Goal: Task Accomplishment & Management: Manage account settings

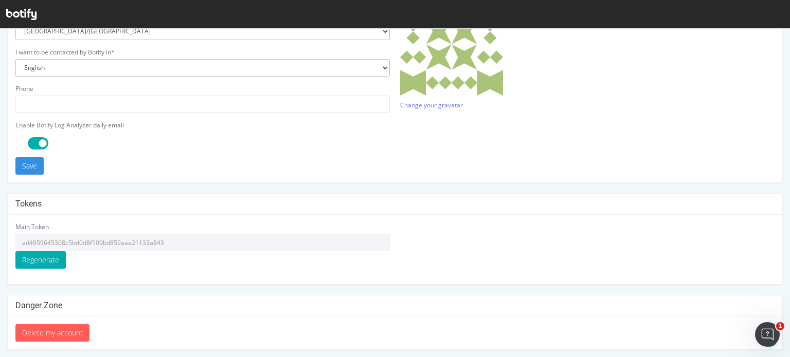
scroll to position [316, 0]
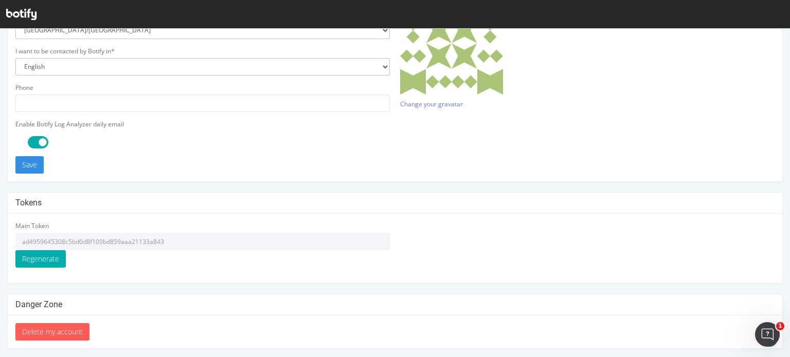
click at [169, 238] on input "ad4959645308c5bd0d8f109bd859aaa21133a843" at bounding box center [202, 241] width 374 height 17
drag, startPoint x: 65, startPoint y: 240, endPoint x: 116, endPoint y: 240, distance: 50.9
click at [116, 240] on input "ad4959645308c5bd0d8f109bd859aaa21133a843" at bounding box center [202, 241] width 374 height 17
click at [171, 241] on input "ad4959645308c5bd0d8f109bd859aaa21133a843" at bounding box center [202, 241] width 374 height 17
drag, startPoint x: 21, startPoint y: 243, endPoint x: 173, endPoint y: 240, distance: 152.2
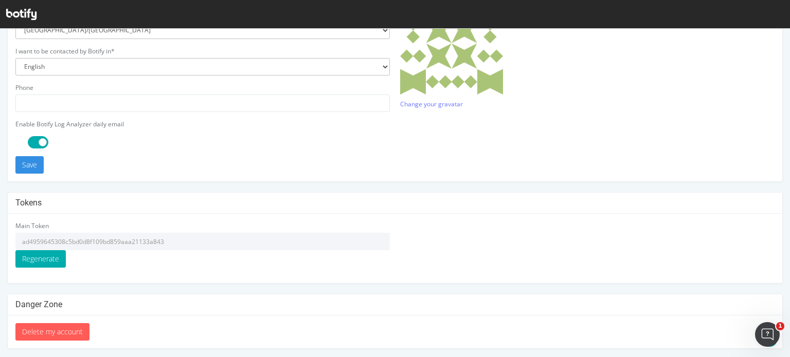
click at [173, 240] on input "ad4959645308c5bd0d8f109bd859aaa21133a843" at bounding box center [202, 241] width 374 height 17
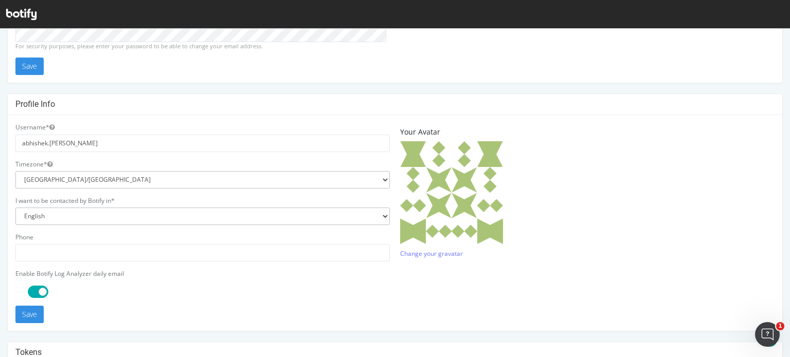
scroll to position [111, 0]
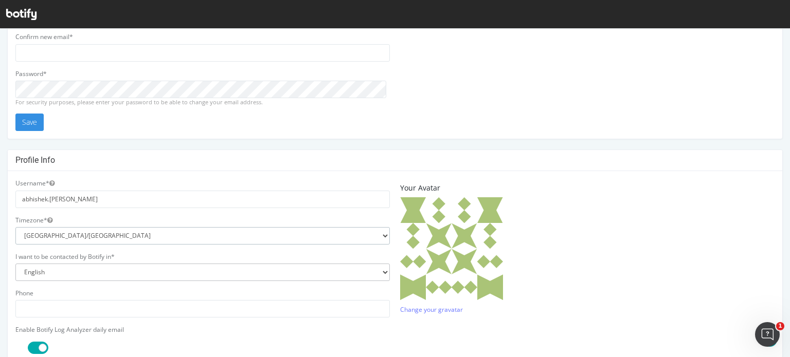
click at [246, 237] on select "Africa/Abidjan Africa/Accra Africa/Addis_Ababa Africa/Algiers Africa/Asmara Afr…" at bounding box center [202, 235] width 374 height 17
select select "[GEOGRAPHIC_DATA]/[GEOGRAPHIC_DATA]"
click at [15, 227] on select "Africa/Abidjan Africa/Accra Africa/Addis_Ababa Africa/Algiers Africa/Asmara Afr…" at bounding box center [202, 235] width 374 height 17
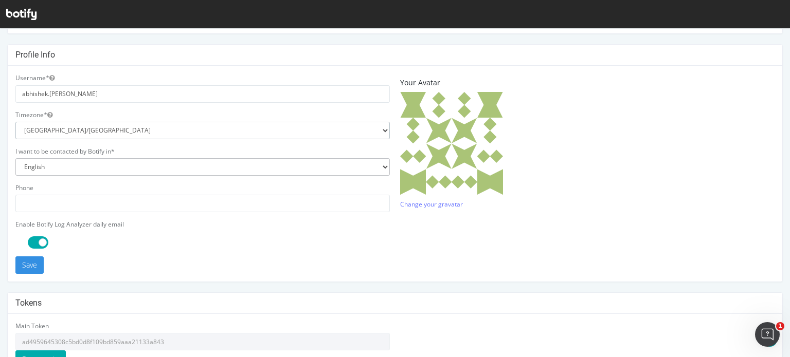
scroll to position [213, 0]
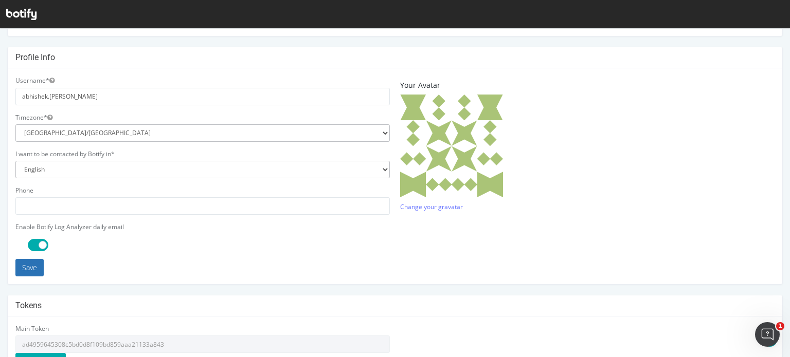
click at [27, 267] on button "Save" at bounding box center [29, 267] width 28 height 17
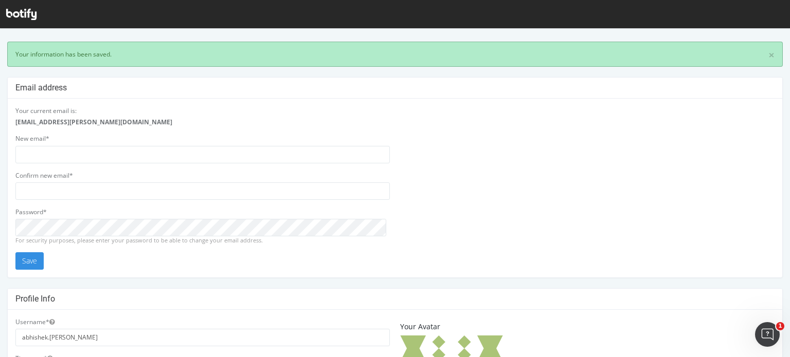
scroll to position [0, 0]
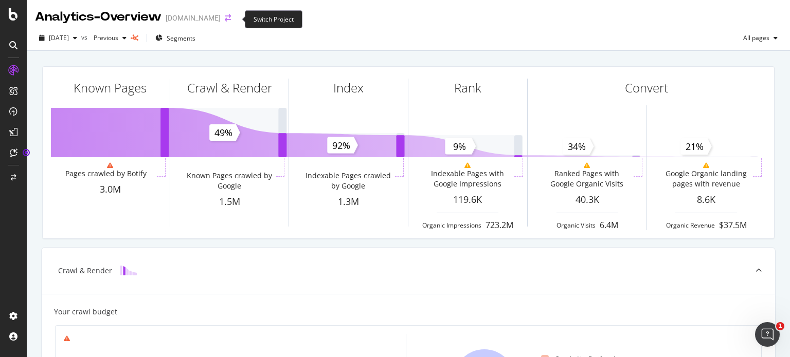
click at [231, 19] on icon "arrow-right-arrow-left" at bounding box center [228, 17] width 6 height 7
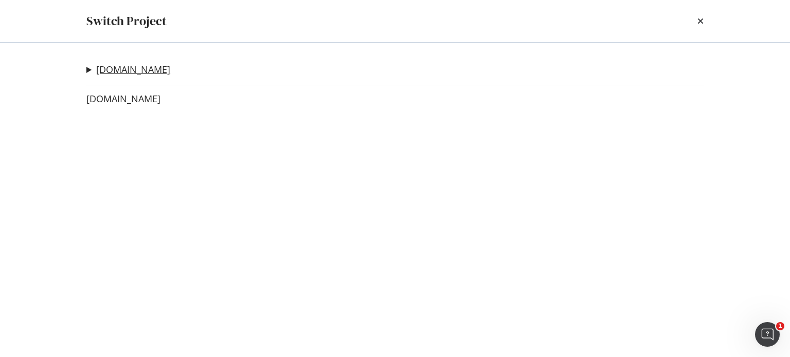
click at [121, 73] on link "www.lowes.com" at bounding box center [133, 69] width 74 height 11
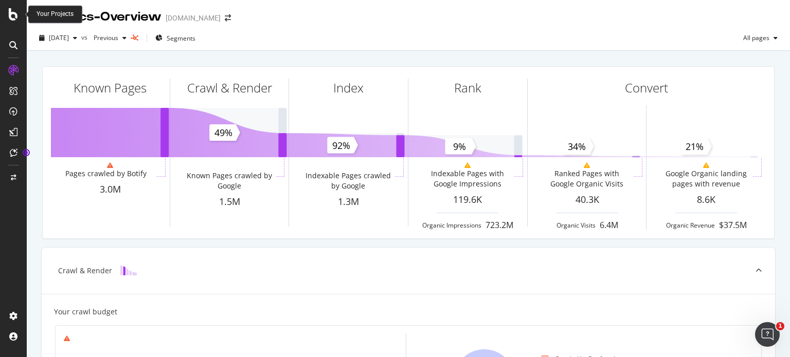
click at [12, 14] on icon at bounding box center [13, 14] width 9 height 12
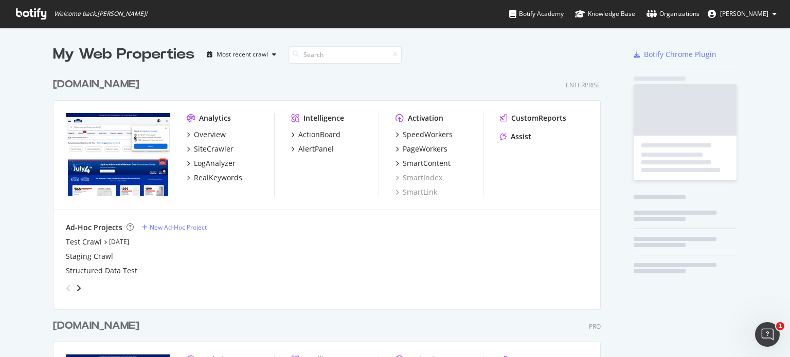
scroll to position [350, 774]
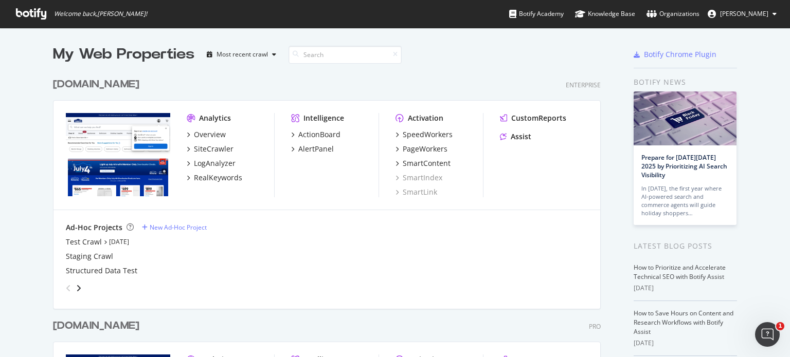
click at [746, 14] on span "Abhishek Lohani" at bounding box center [744, 13] width 48 height 9
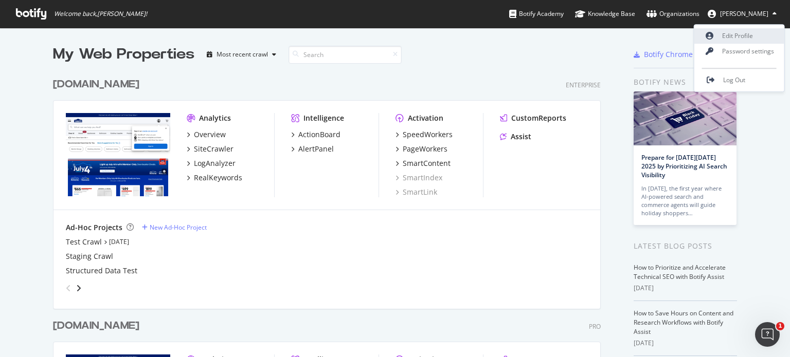
click at [742, 32] on link "Edit Profile" at bounding box center [739, 35] width 90 height 15
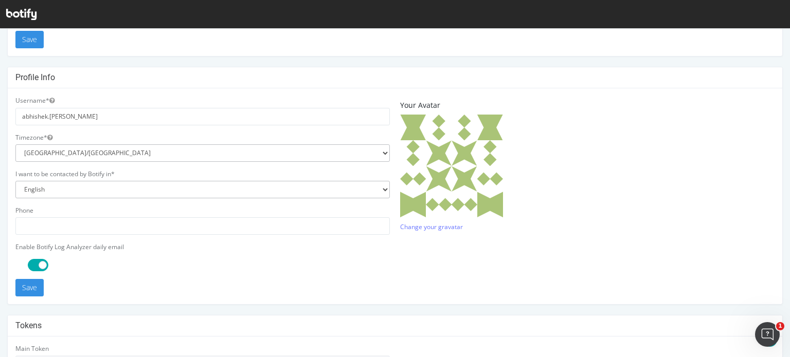
scroll to position [206, 0]
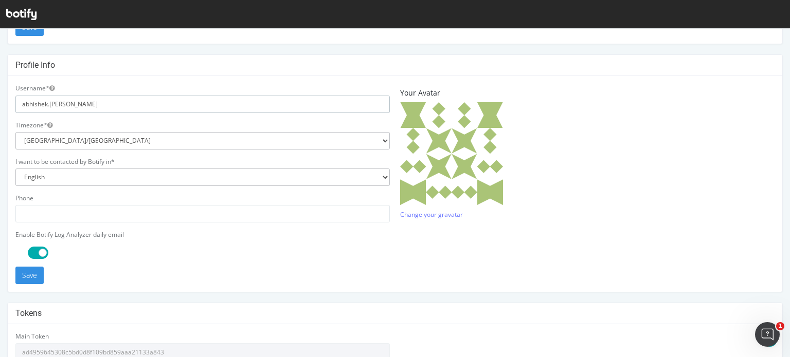
drag, startPoint x: 72, startPoint y: 106, endPoint x: 7, endPoint y: 107, distance: 64.8
click at [8, 107] on div "Username* abhishek.[PERSON_NAME] Timezone* [GEOGRAPHIC_DATA]/[GEOGRAPHIC_DATA] …" at bounding box center [395, 184] width 774 height 216
click at [215, 218] on input "text" at bounding box center [202, 213] width 374 height 17
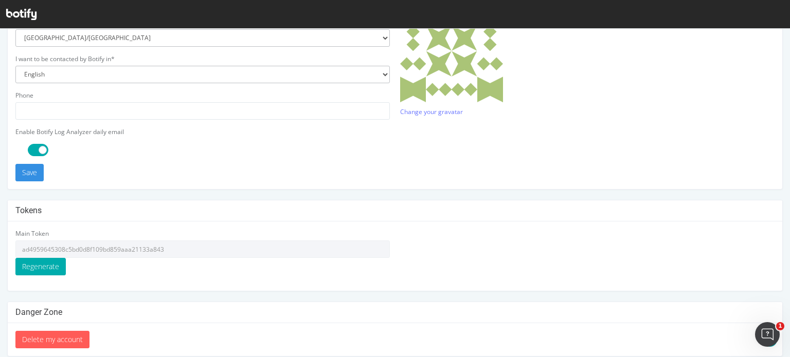
click at [261, 154] on div at bounding box center [208, 150] width 374 height 12
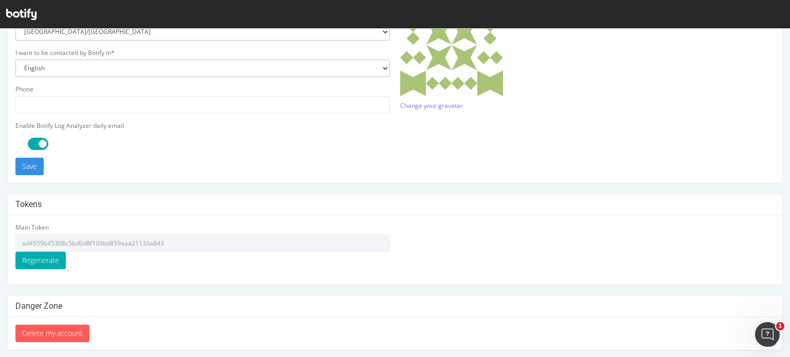
scroll to position [316, 0]
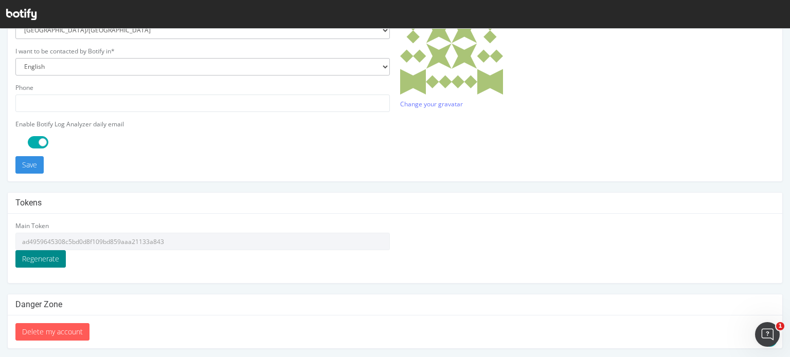
click at [41, 259] on button "Regenerate" at bounding box center [40, 258] width 50 height 17
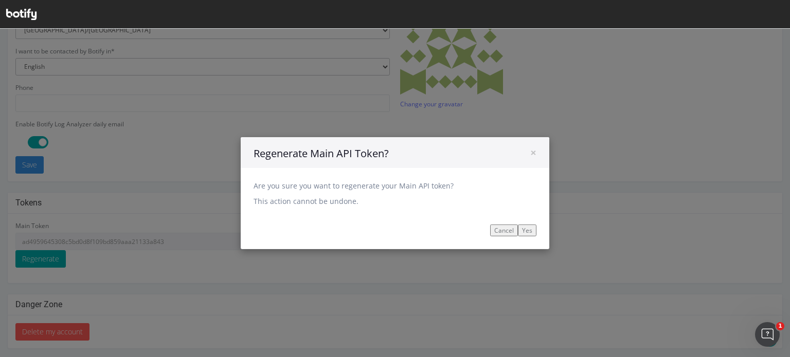
click at [497, 230] on button "Cancel" at bounding box center [504, 230] width 28 height 12
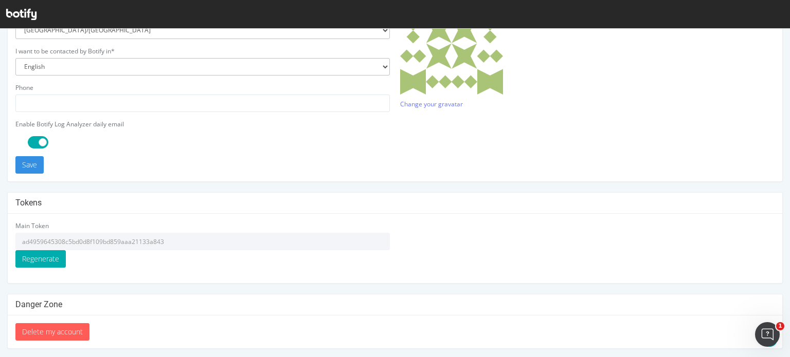
drag, startPoint x: 162, startPoint y: 244, endPoint x: 21, endPoint y: 244, distance: 141.9
click at [21, 244] on input "ad4959645308c5bd0d8f109bd859aaa21133a843" at bounding box center [202, 241] width 374 height 17
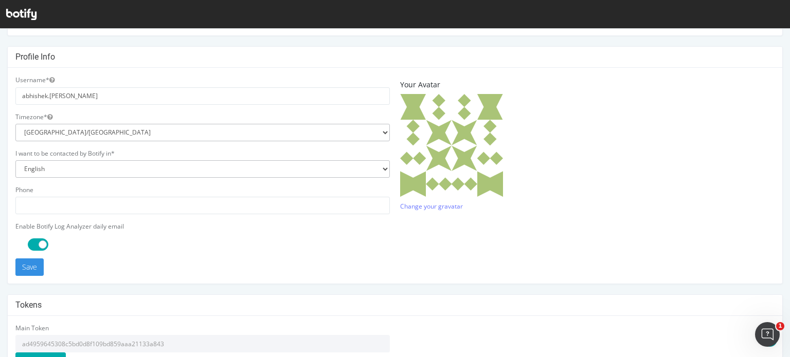
scroll to position [213, 0]
click at [438, 206] on link "Change your gravatar" at bounding box center [431, 207] width 63 height 9
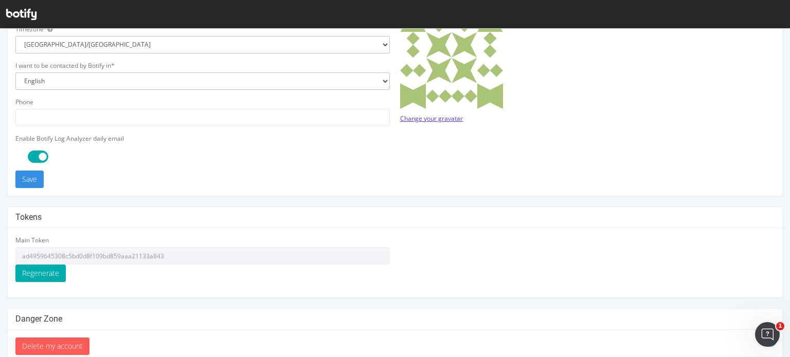
scroll to position [316, 0]
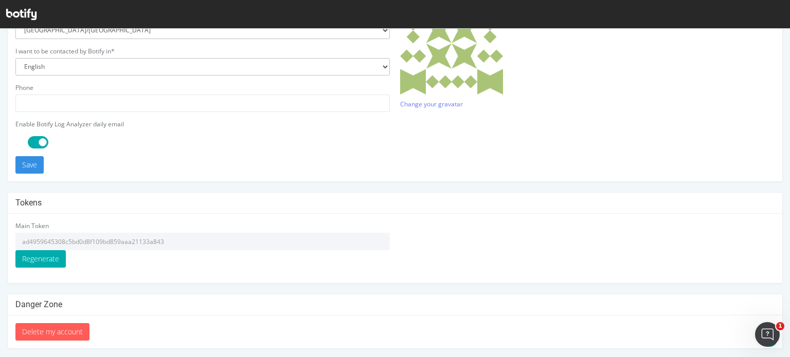
drag, startPoint x: 61, startPoint y: 242, endPoint x: 30, endPoint y: 242, distance: 30.3
click at [33, 242] on input "ad4959645308c5bd0d8f109bd859aaa21133a843" at bounding box center [202, 241] width 374 height 17
click at [24, 242] on input "ad4959645308c5bd0d8f109bd859aaa21133a843" at bounding box center [202, 241] width 374 height 17
drag, startPoint x: 22, startPoint y: 242, endPoint x: 172, endPoint y: 243, distance: 150.6
click at [172, 243] on input "ad4959645308c5bd0d8f109bd859aaa21133a843" at bounding box center [202, 241] width 374 height 17
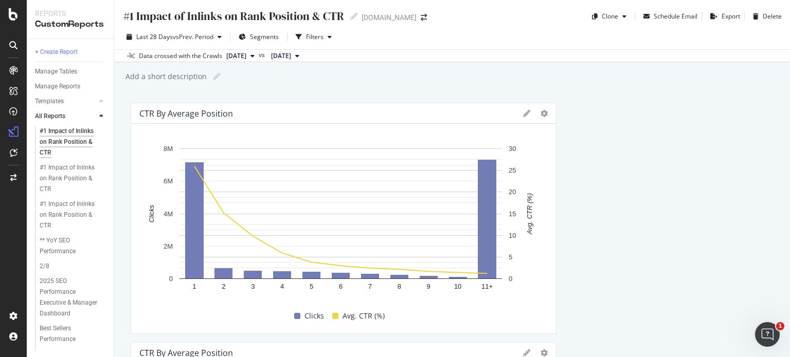
scroll to position [475, 0]
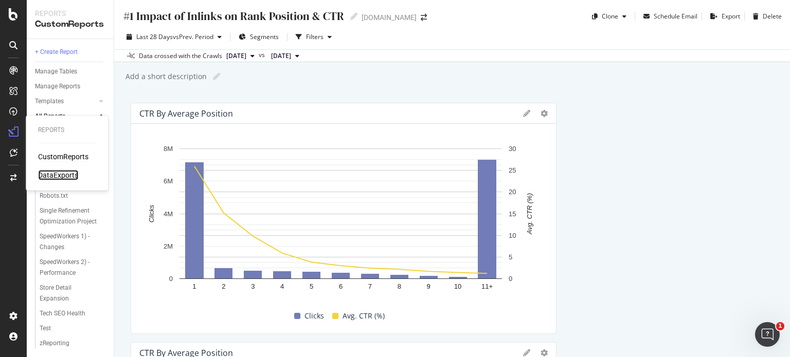
click at [52, 173] on div "DataExports" at bounding box center [58, 175] width 40 height 10
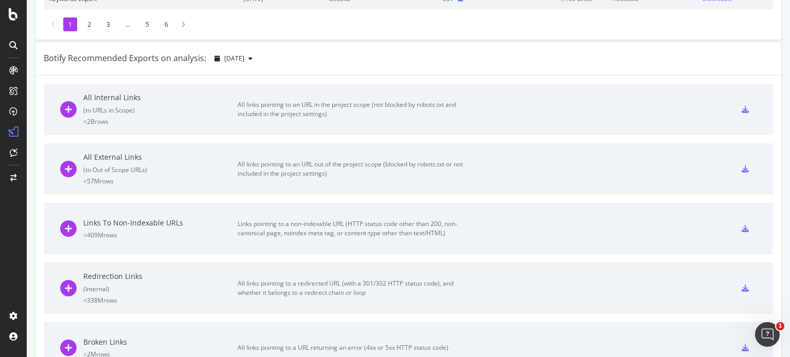
scroll to position [134, 0]
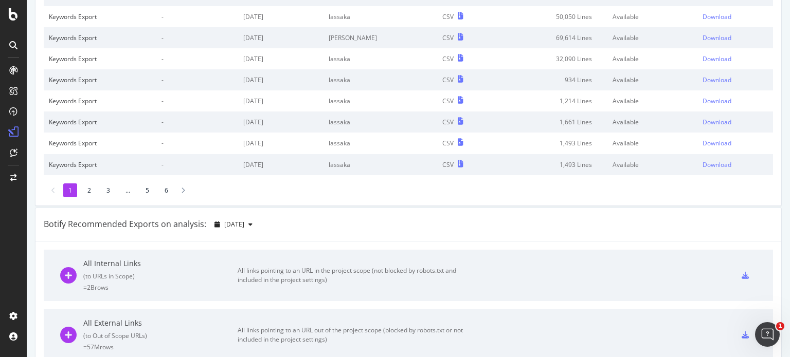
click at [306, 194] on div "1 2 3 ... 5 6" at bounding box center [408, 191] width 729 height 14
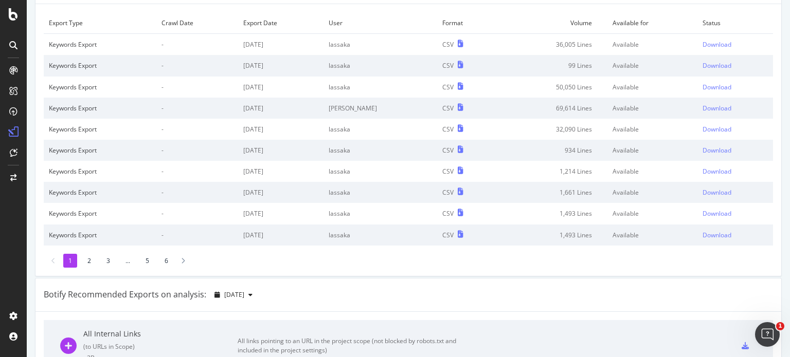
scroll to position [0, 0]
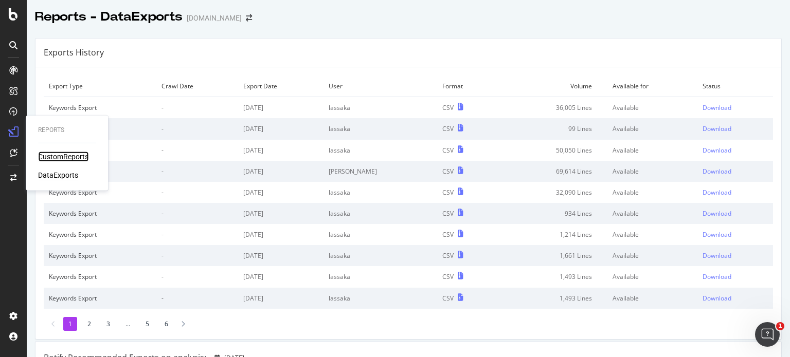
click at [66, 156] on div "CustomReports" at bounding box center [63, 157] width 50 height 10
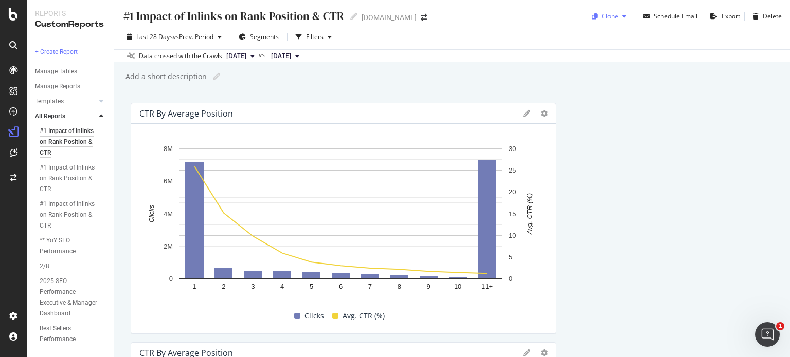
click at [618, 16] on div "button" at bounding box center [624, 16] width 12 height 6
click at [721, 14] on div "Export" at bounding box center [730, 16] width 19 height 9
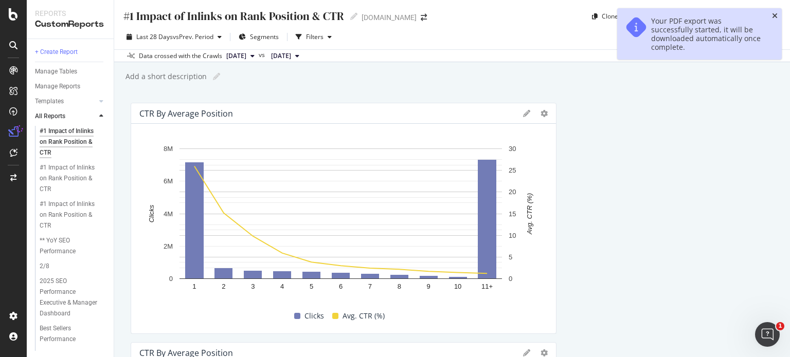
click at [775, 14] on icon "close toast" at bounding box center [775, 15] width 6 height 7
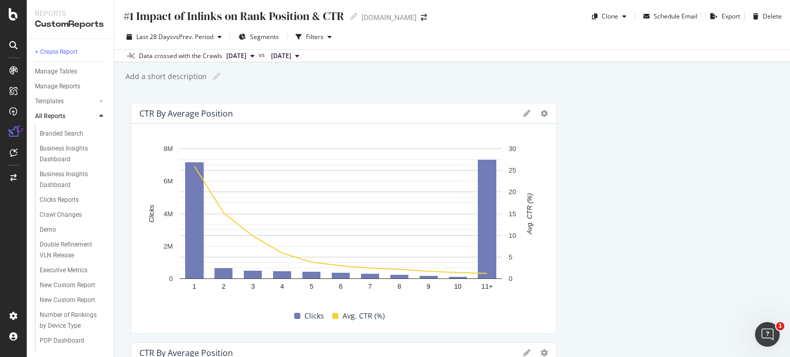
scroll to position [308, 0]
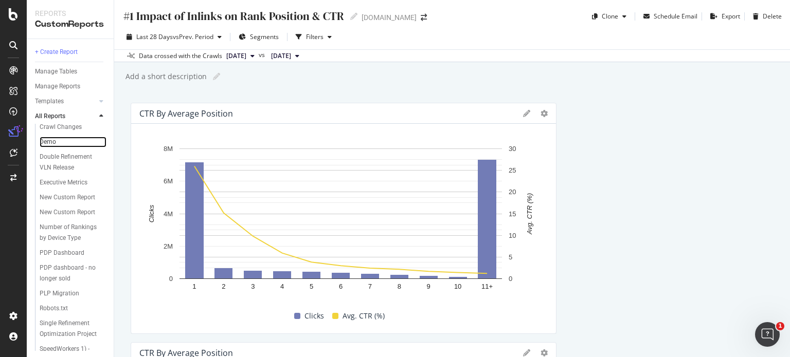
click at [56, 148] on link "Demo" at bounding box center [73, 142] width 67 height 11
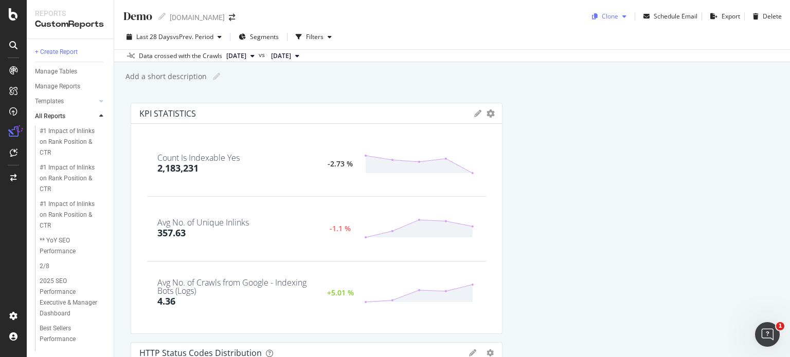
click at [618, 17] on div "button" at bounding box center [624, 16] width 12 height 6
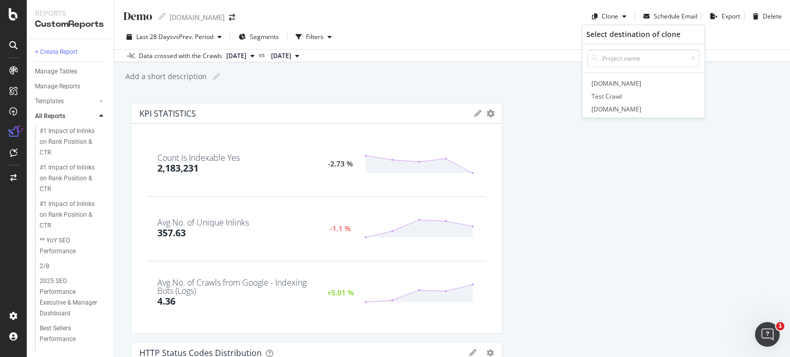
click at [553, 82] on div "Add a short description Add a short description" at bounding box center [456, 76] width 665 height 15
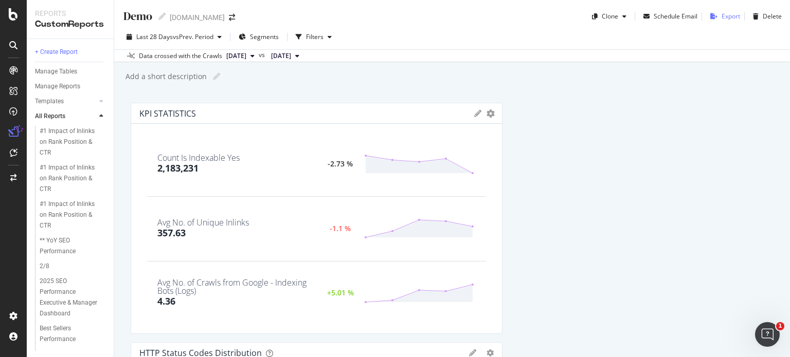
click at [721, 16] on div "Export" at bounding box center [730, 16] width 19 height 9
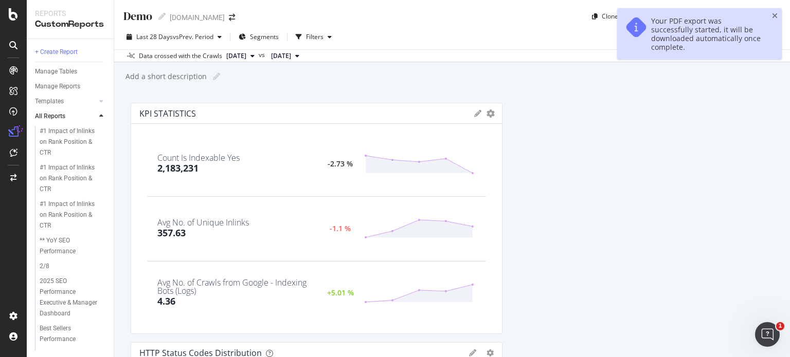
click at [738, 62] on div "Demo Demo [DOMAIN_NAME] Clone Schedule Email Export Delete Last 28 Days vs Prev…" at bounding box center [452, 178] width 676 height 357
click at [774, 12] on icon "close toast" at bounding box center [775, 15] width 6 height 7
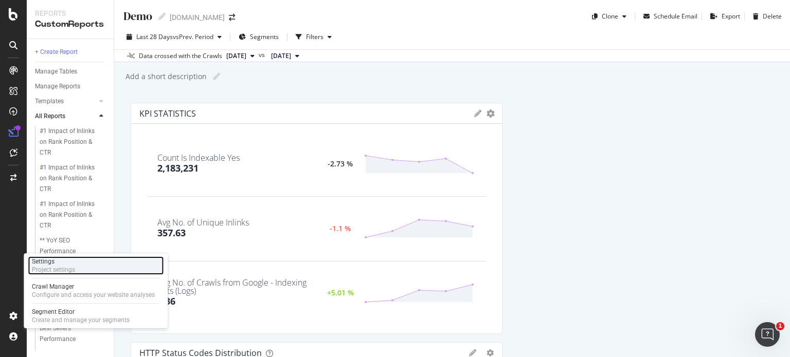
click at [43, 261] on div "Settings" at bounding box center [53, 262] width 43 height 8
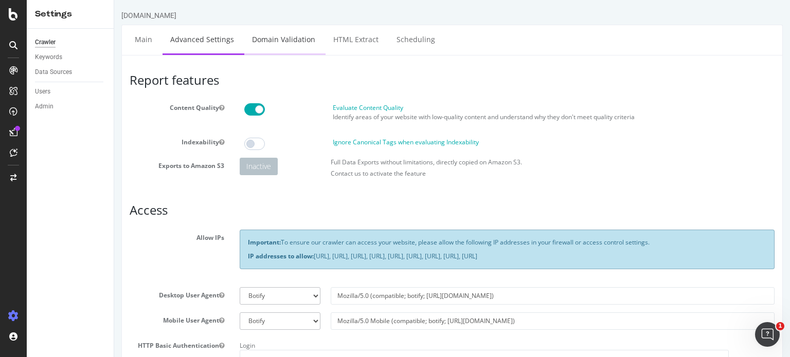
click at [283, 43] on link "Domain Validation" at bounding box center [283, 39] width 79 height 28
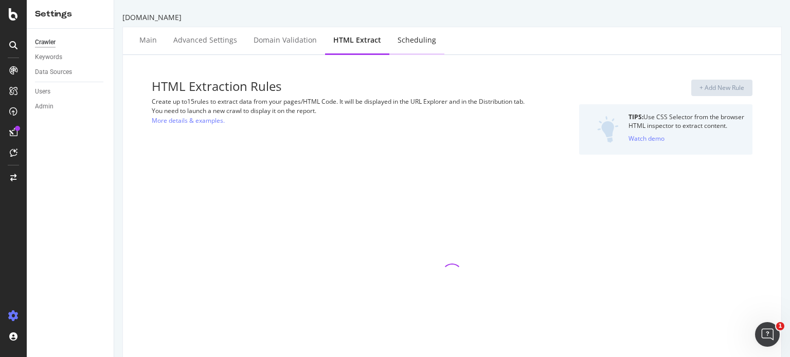
select select "exist"
select select "count"
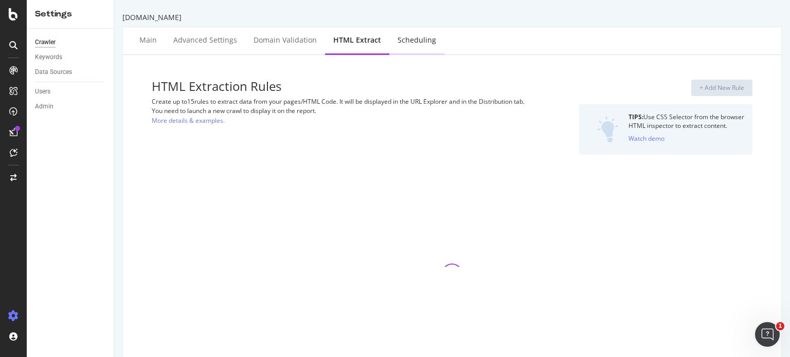
select select "exist"
select select "count"
select select "exist"
select select "html.length"
select select "exist"
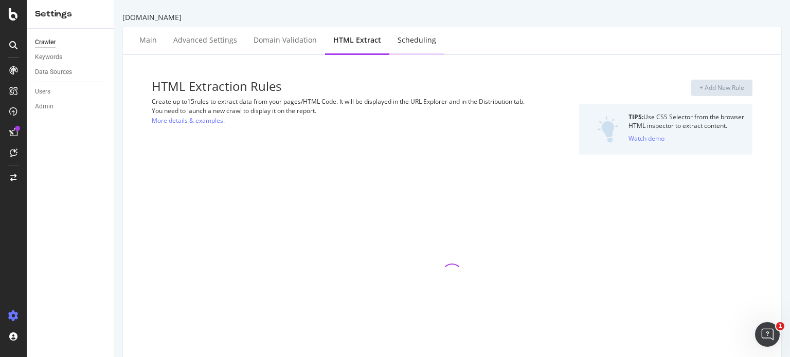
select select "count"
select select "exist"
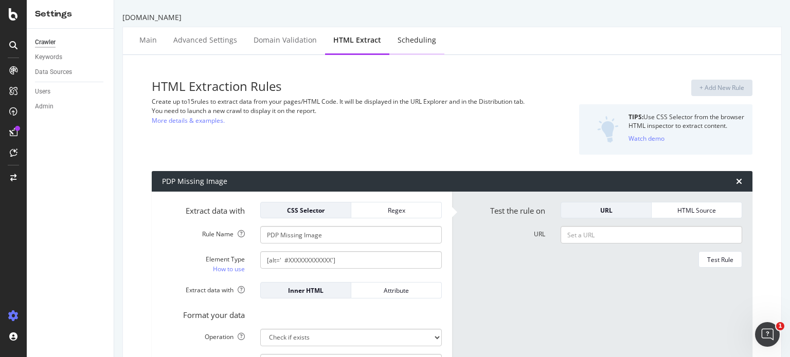
click at [418, 44] on div "Scheduling" at bounding box center [416, 40] width 39 height 10
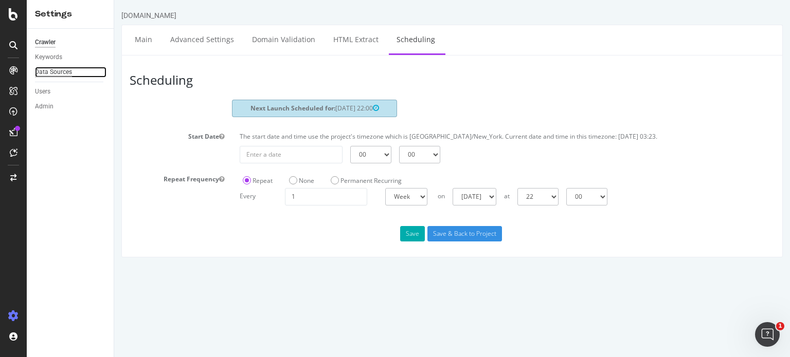
click at [57, 71] on div "Data Sources" at bounding box center [53, 72] width 37 height 11
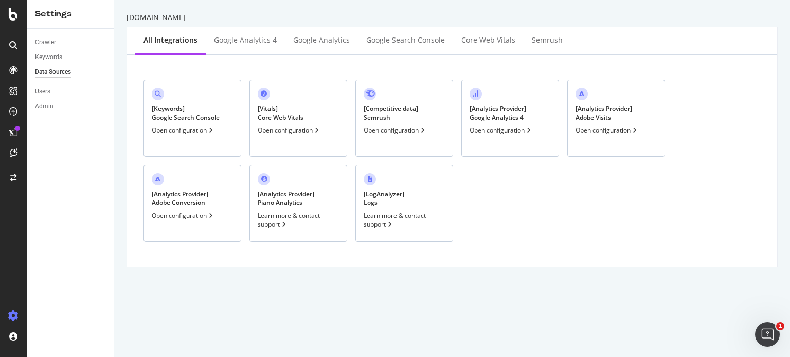
click at [202, 129] on div "Open configuration" at bounding box center [183, 130] width 63 height 9
click at [68, 176] on div "DataExports" at bounding box center [58, 175] width 40 height 10
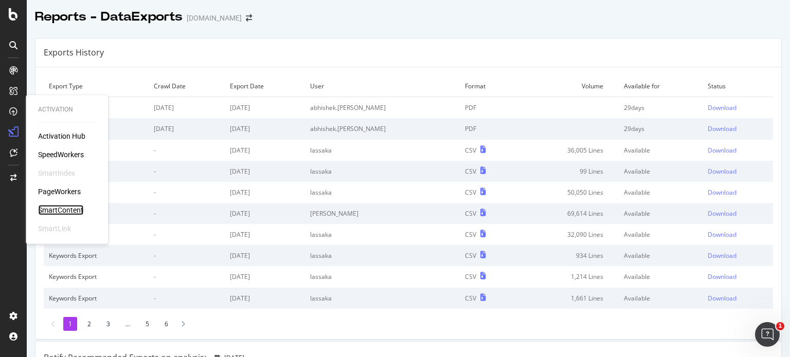
click at [62, 208] on div "SmartContent" at bounding box center [60, 210] width 45 height 10
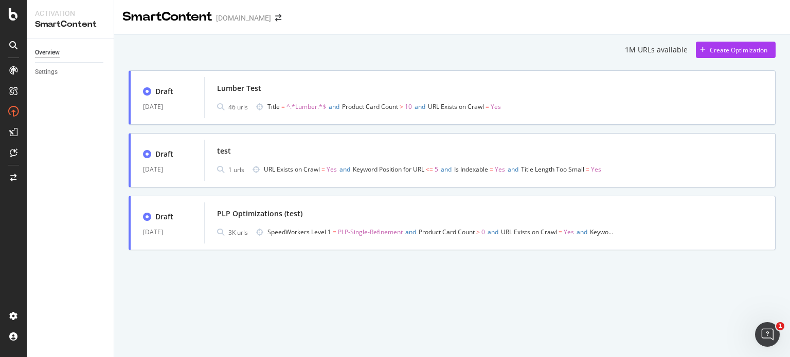
click at [70, 248] on div "Overview Settings" at bounding box center [70, 198] width 87 height 318
